Goal: Information Seeking & Learning: Learn about a topic

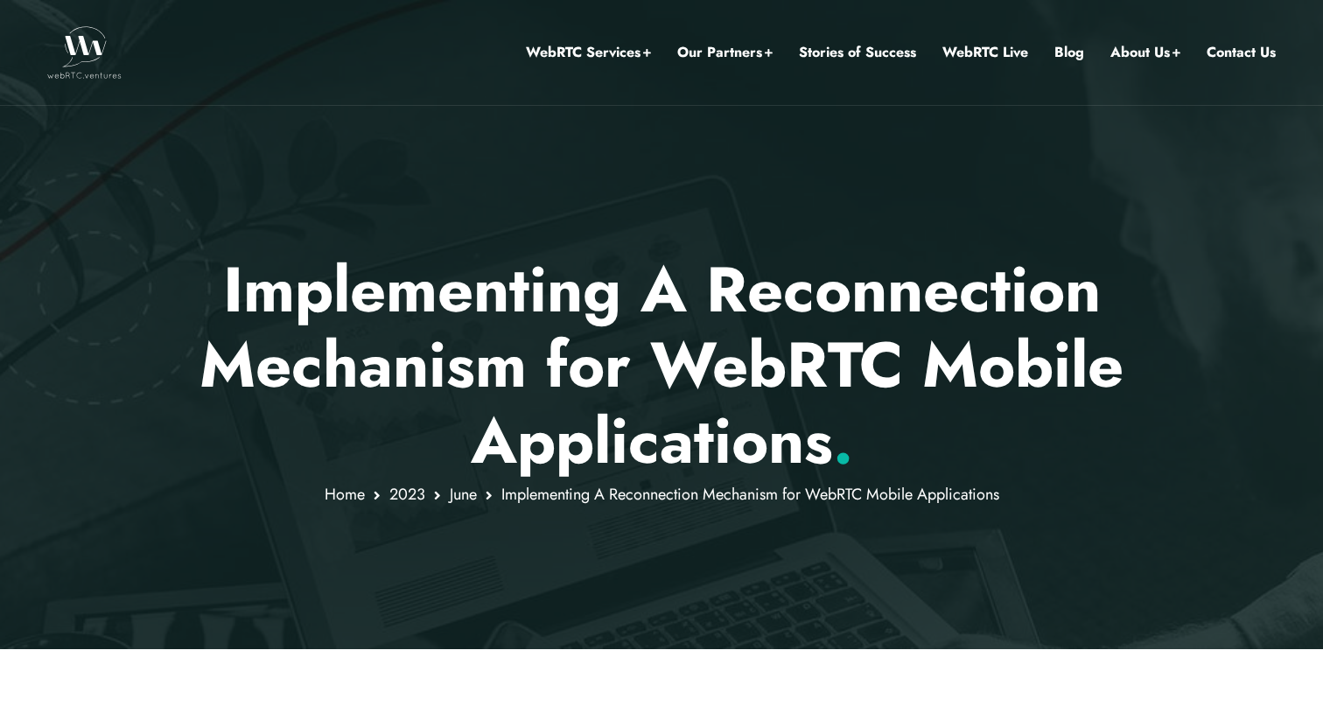
click at [215, 210] on div at bounding box center [661, 324] width 1323 height 649
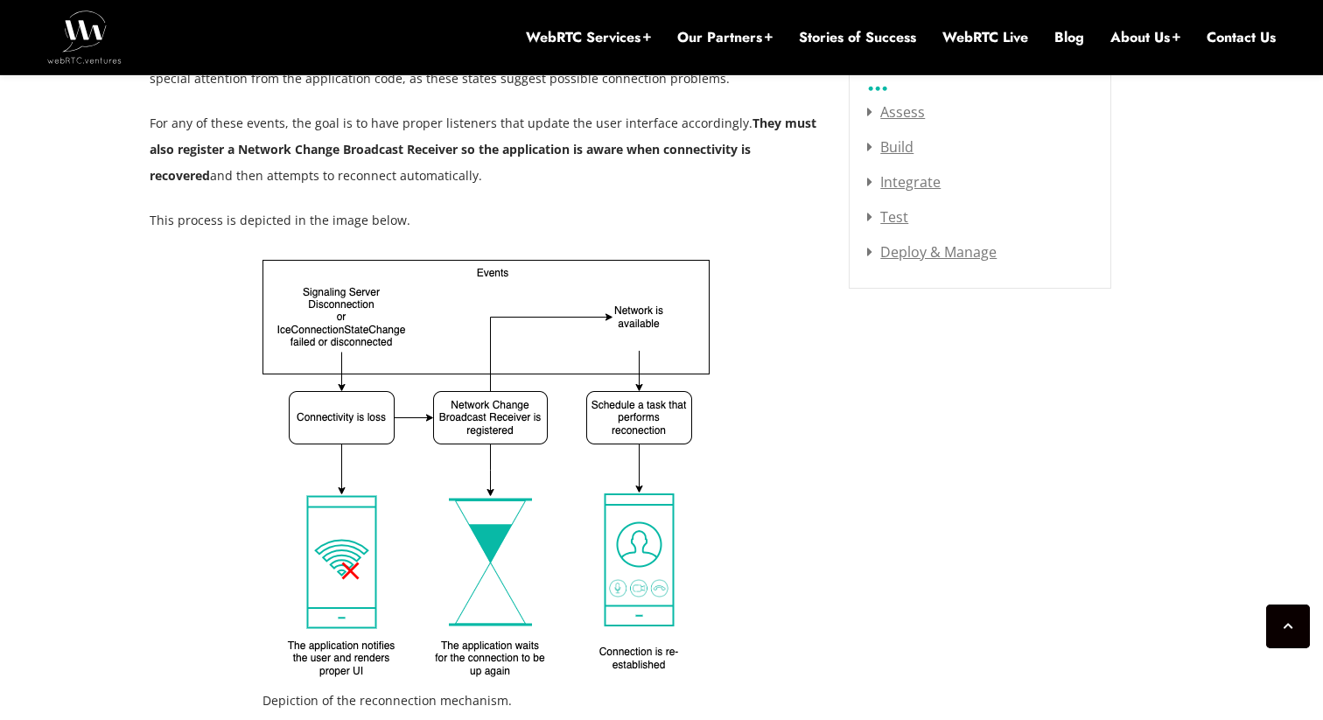
scroll to position [2399, 0]
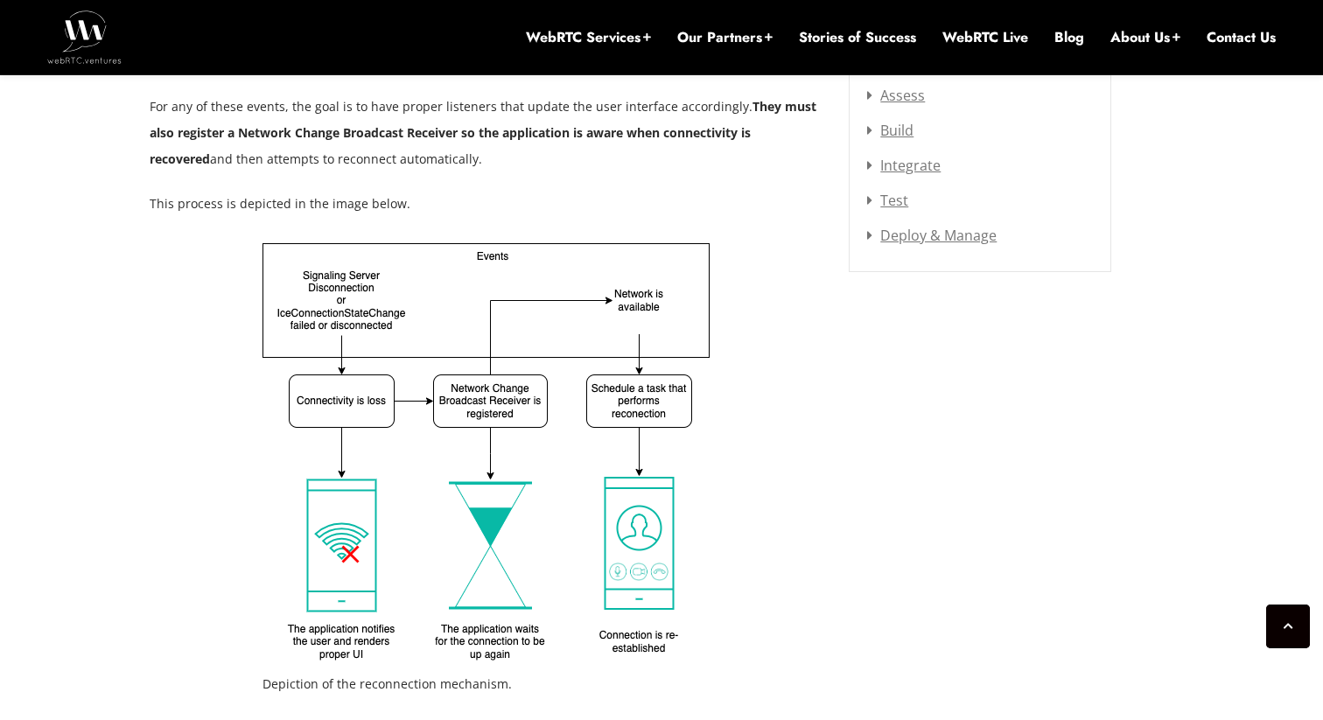
drag, startPoint x: 235, startPoint y: 207, endPoint x: 214, endPoint y: 229, distance: 31.0
click at [163, 388] on div "Depiction of the reconnection mechanism." at bounding box center [487, 476] width 674 height 467
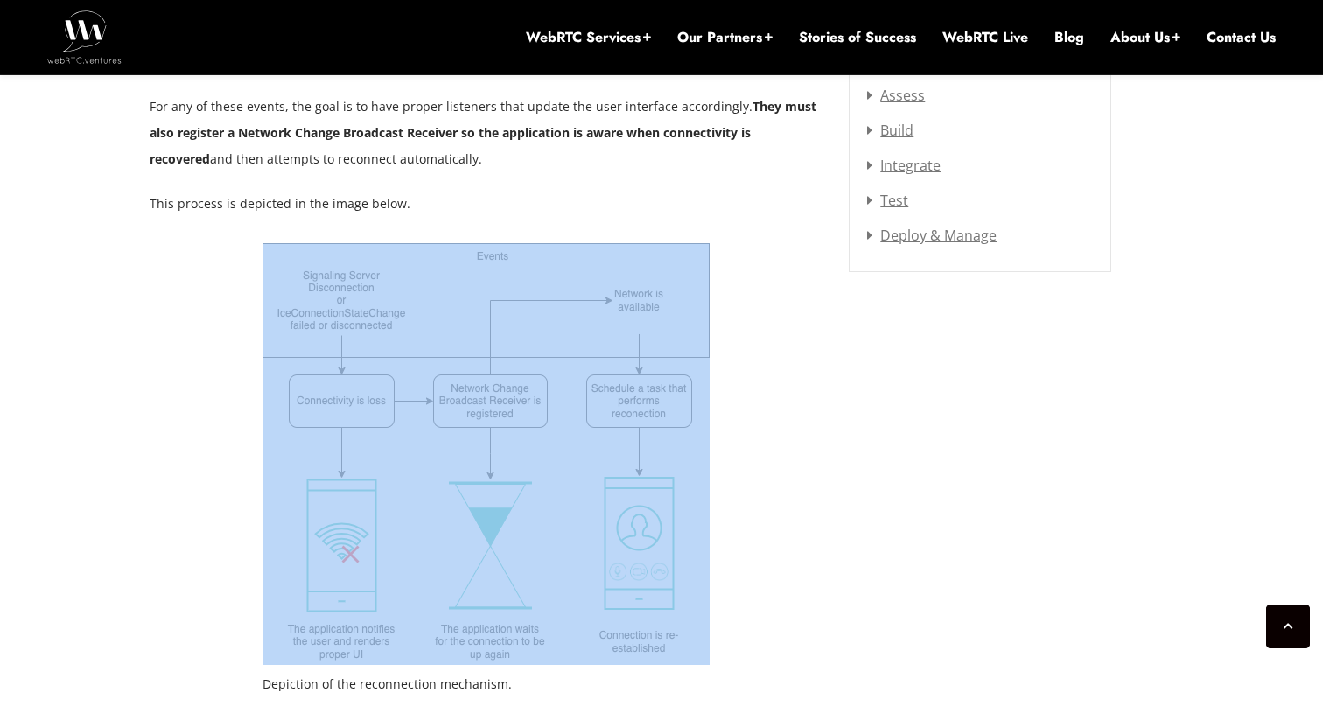
click at [162, 387] on div "Depiction of the reconnection mechanism." at bounding box center [487, 476] width 674 height 467
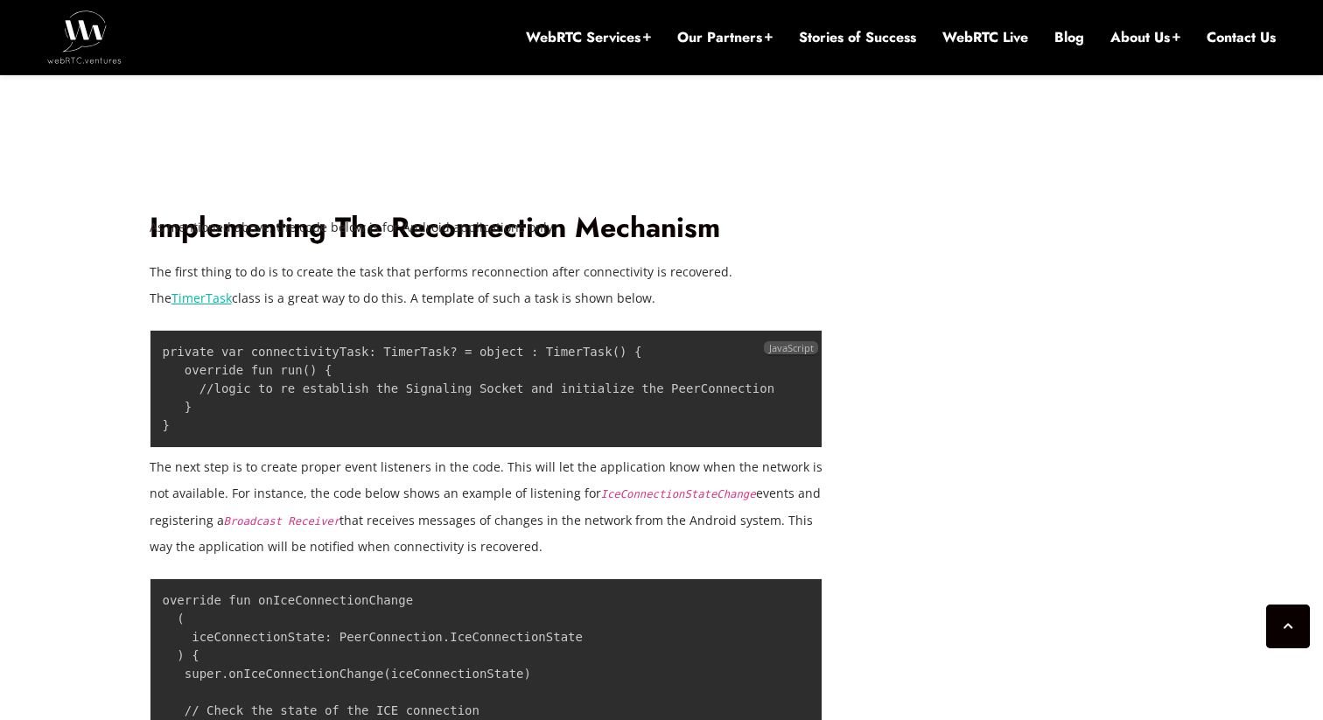
click at [163, 387] on code "private var connectivityTask: TimerTask? = object : TimerTask() { override fun …" at bounding box center [469, 389] width 613 height 88
click at [165, 387] on code "private var connectivityTask: TimerTask? = object : TimerTask() { override fun …" at bounding box center [469, 389] width 613 height 88
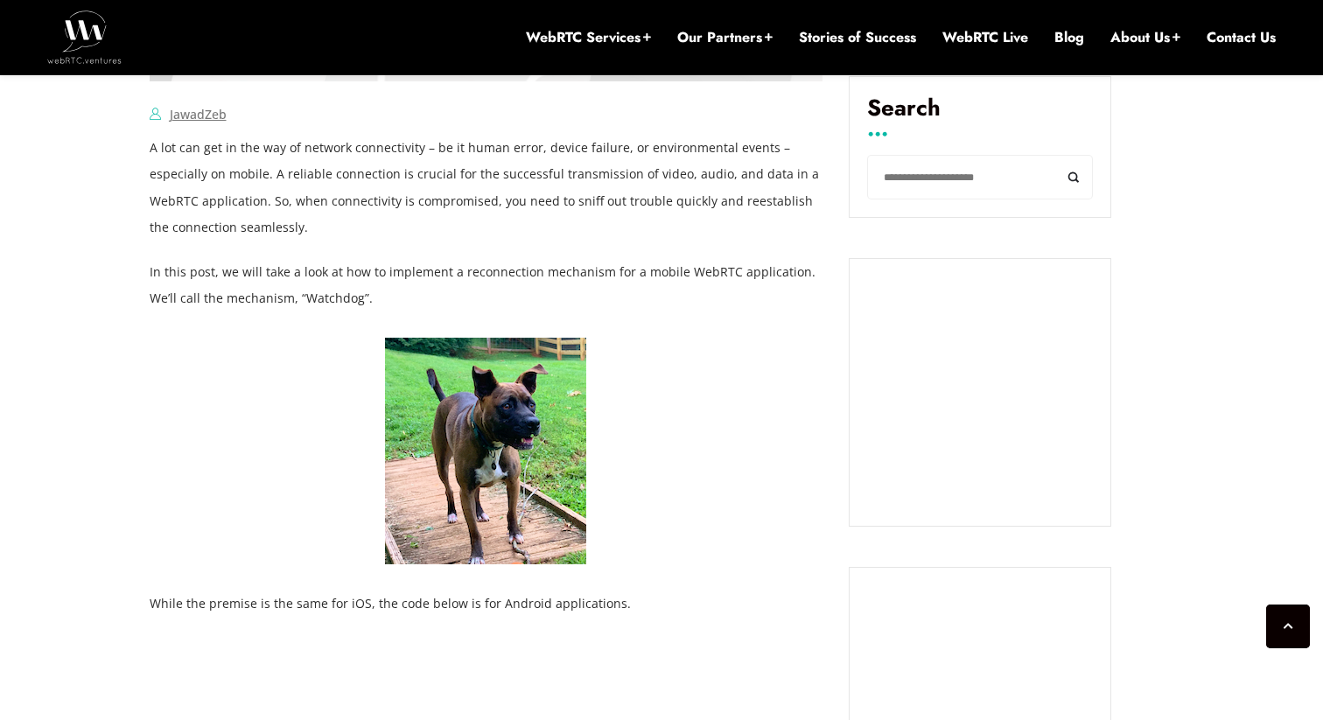
scroll to position [0, 0]
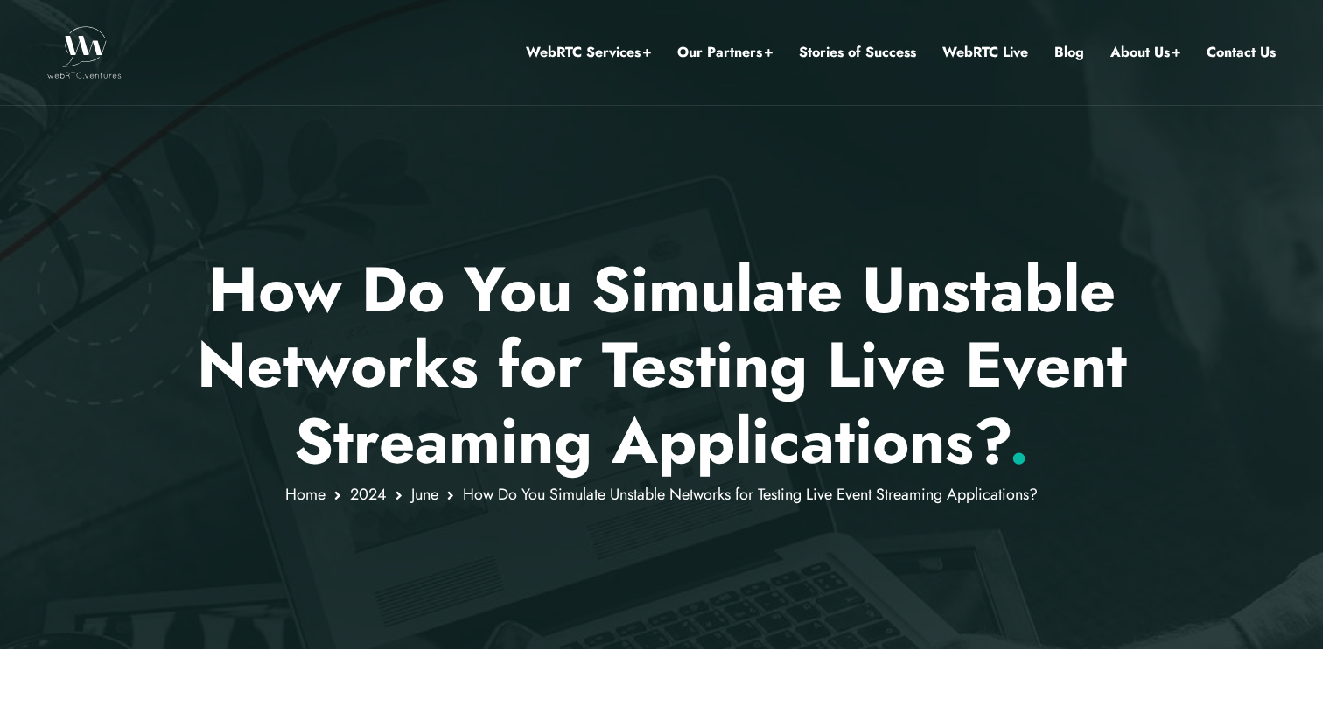
click at [506, 535] on div at bounding box center [661, 324] width 1323 height 649
drag, startPoint x: 506, startPoint y: 532, endPoint x: 529, endPoint y: 497, distance: 41.8
click at [506, 537] on div at bounding box center [661, 324] width 1323 height 649
click at [529, 497] on span "How Do You Simulate Unstable Networks for Testing Live Event Streaming Applicat…" at bounding box center [750, 494] width 575 height 23
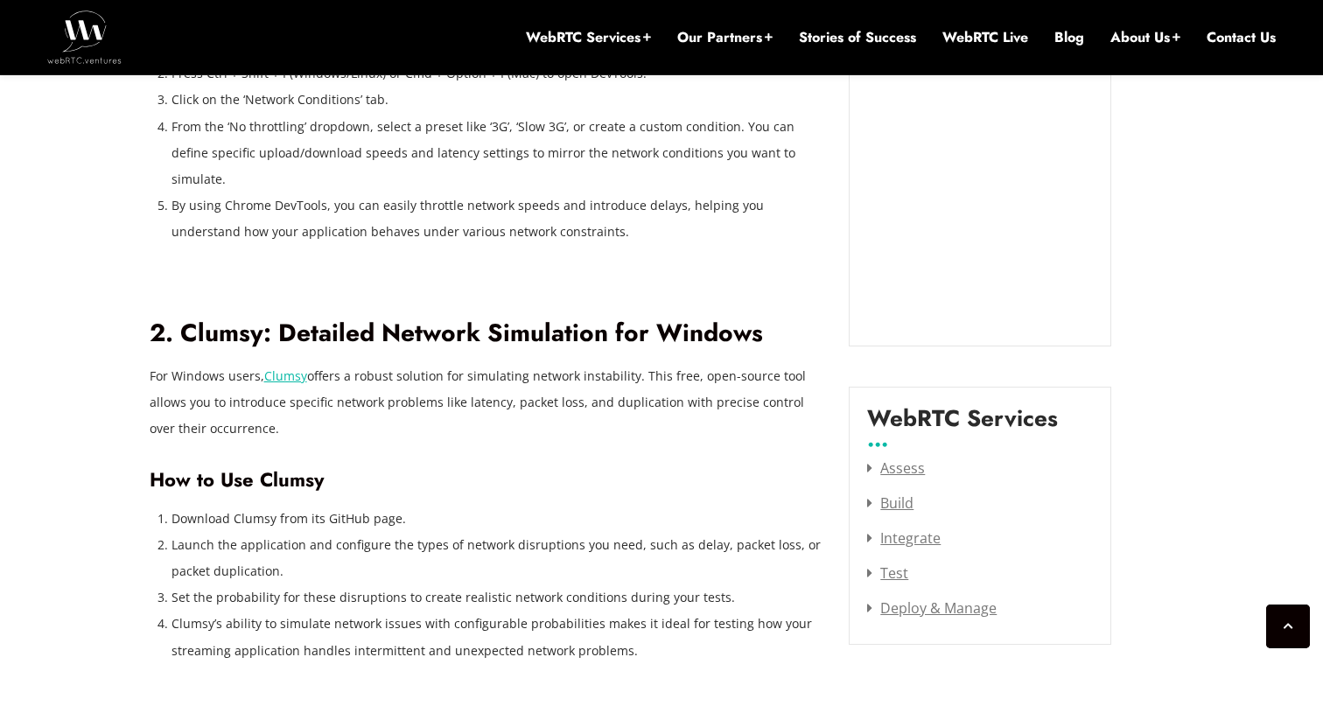
scroll to position [2038, 0]
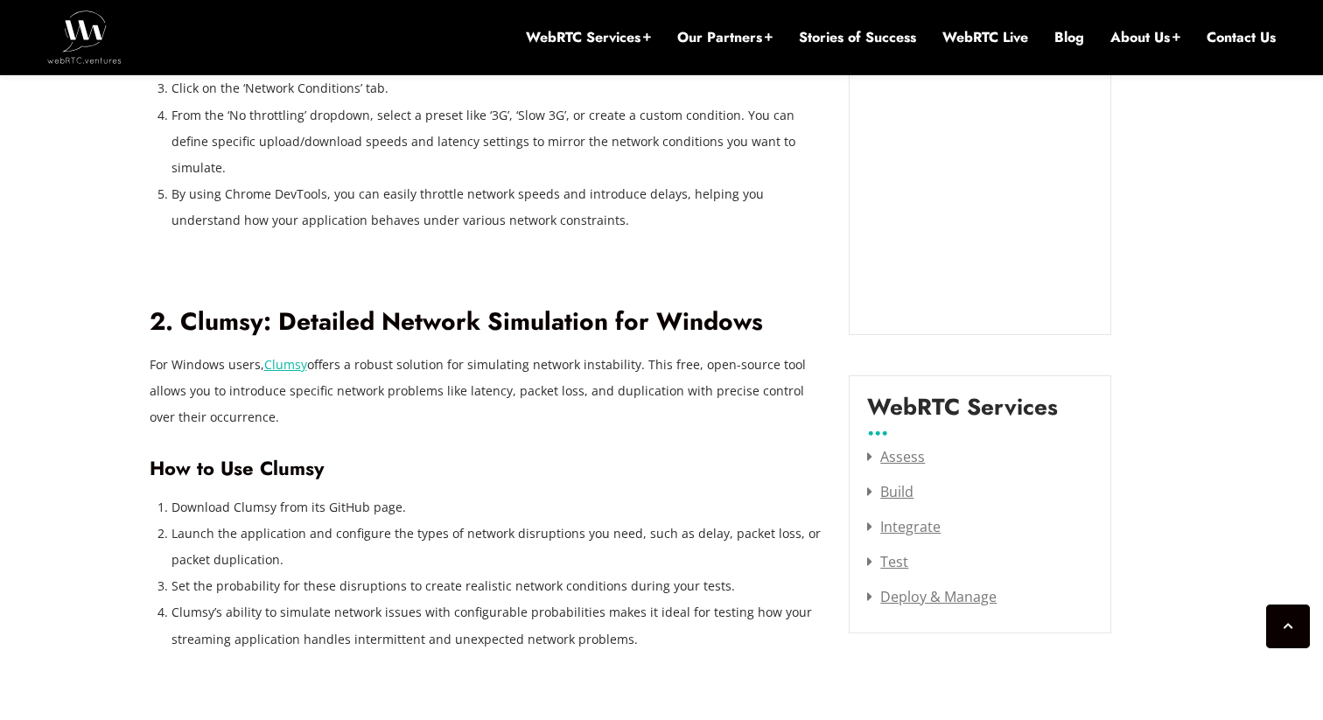
click at [529, 498] on ol "Download Clumsy from its GitHub page. Launch the application and configure the …" at bounding box center [498, 574] width 652 height 158
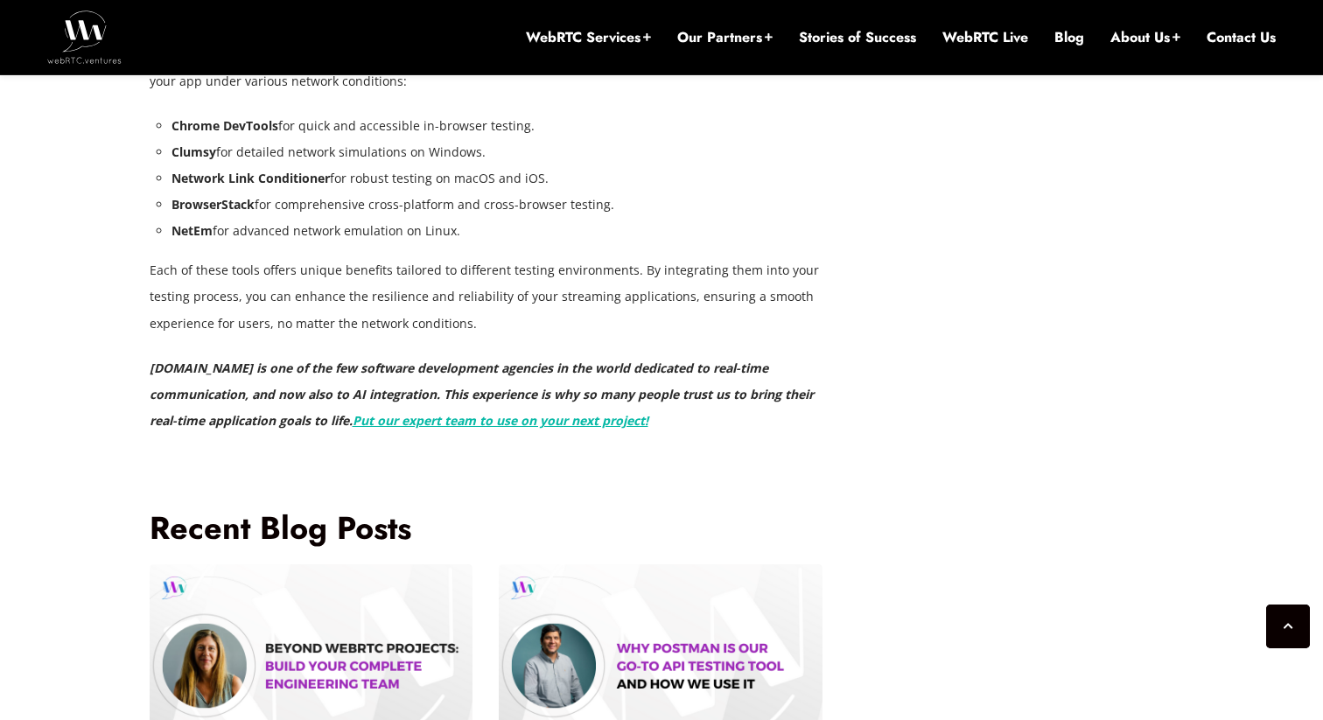
scroll to position [4808, 0]
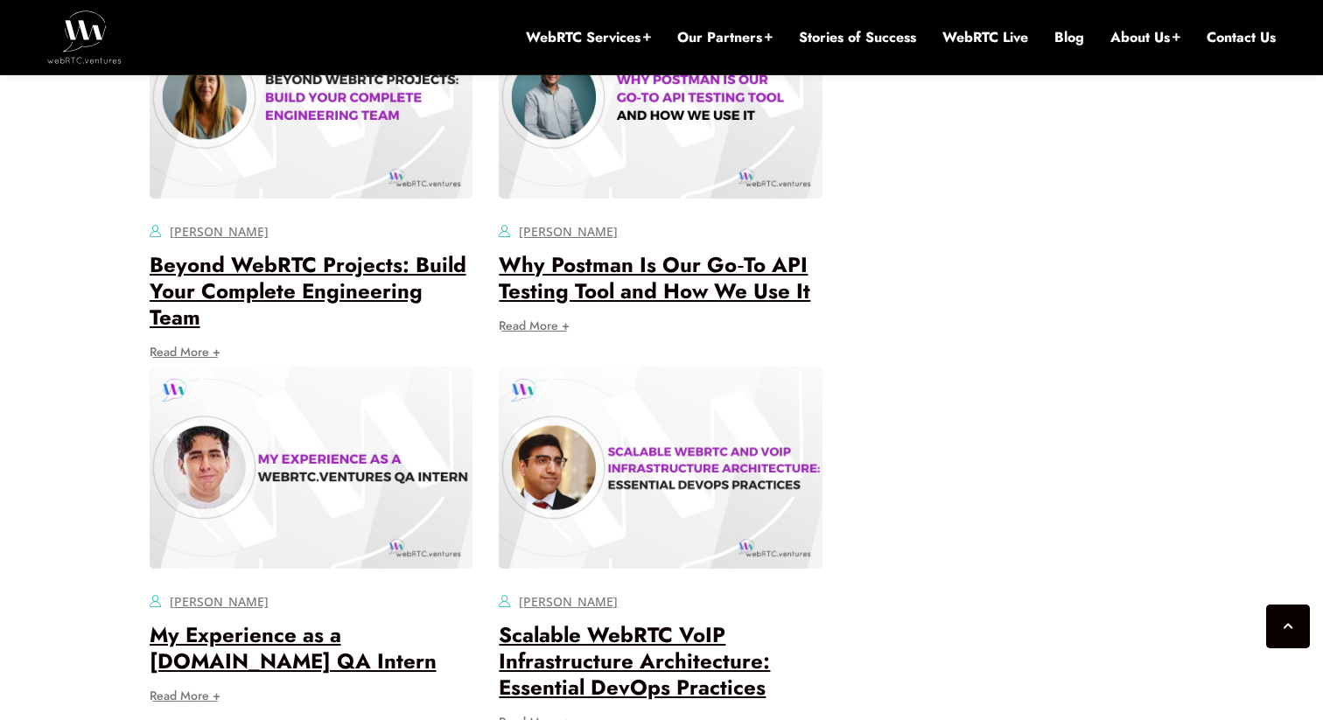
scroll to position [5066, 0]
